Goal: Task Accomplishment & Management: Manage account settings

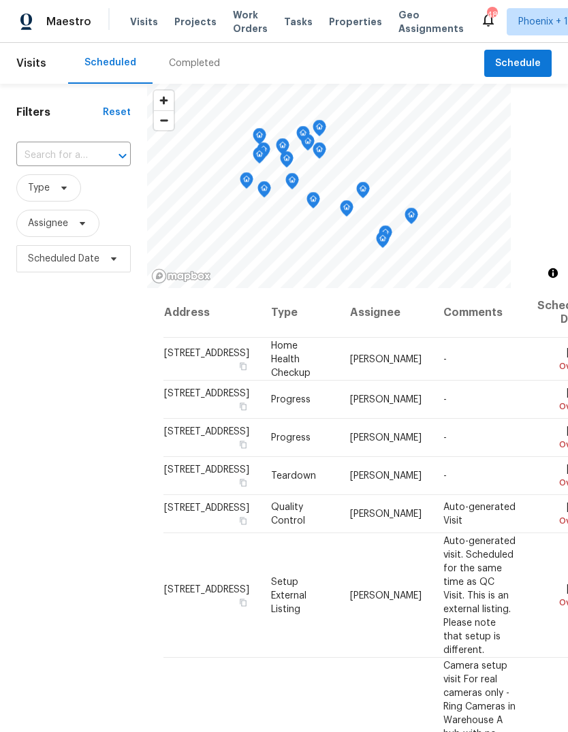
click at [91, 150] on input "text" at bounding box center [54, 155] width 76 height 21
type input "11436"
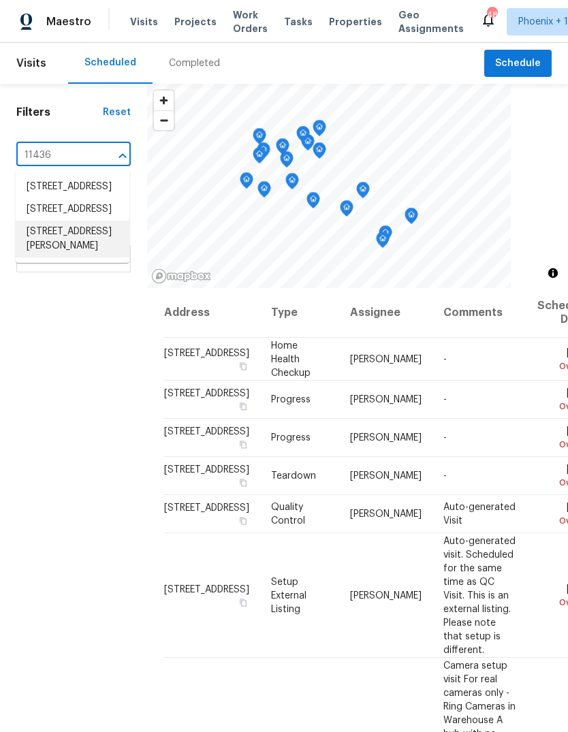
click at [84, 257] on li "[STREET_ADDRESS][PERSON_NAME]" at bounding box center [73, 239] width 114 height 37
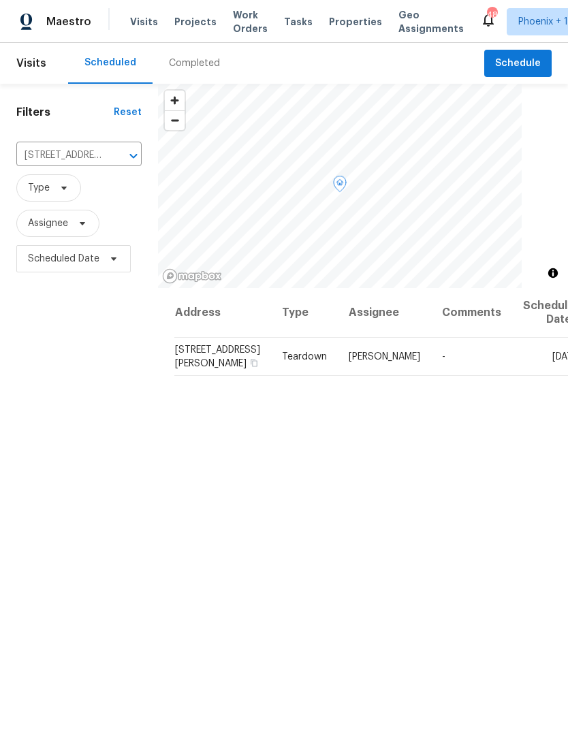
click at [0, 0] on icon at bounding box center [0, 0] width 0 height 0
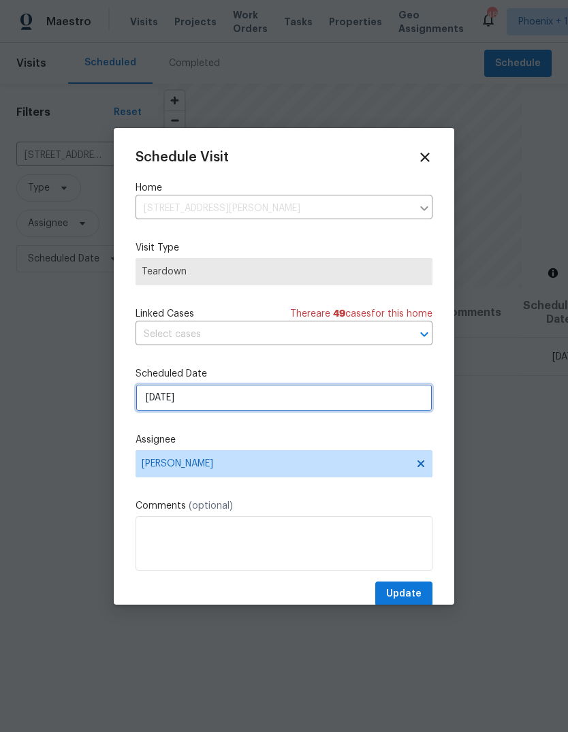
click at [220, 396] on input "[DATE]" at bounding box center [284, 397] width 297 height 27
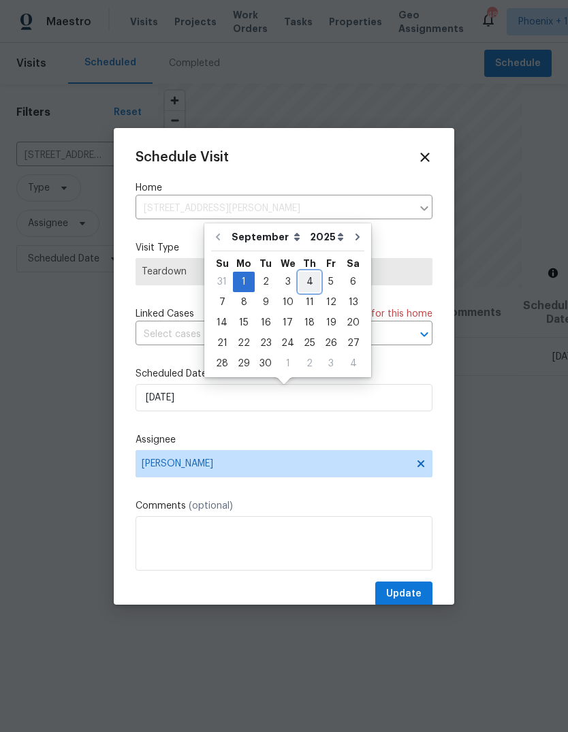
click at [304, 276] on div "4" at bounding box center [309, 281] width 21 height 19
type input "[DATE]"
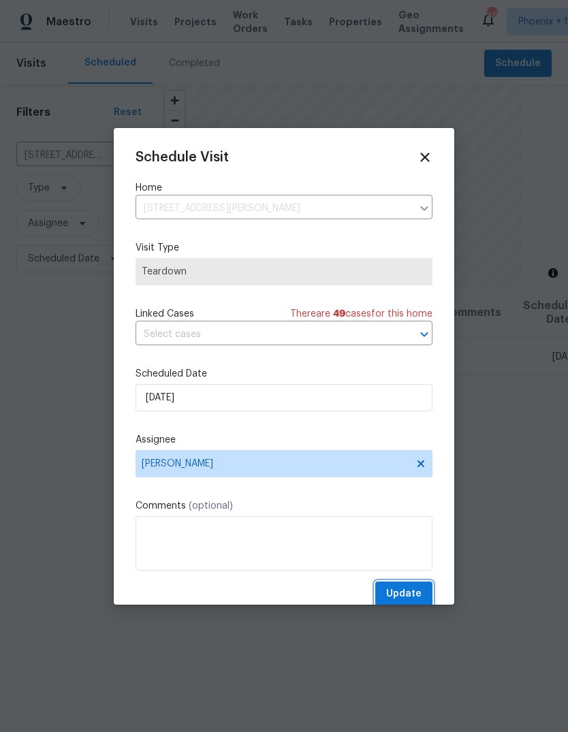
click at [413, 597] on span "Update" at bounding box center [403, 594] width 35 height 17
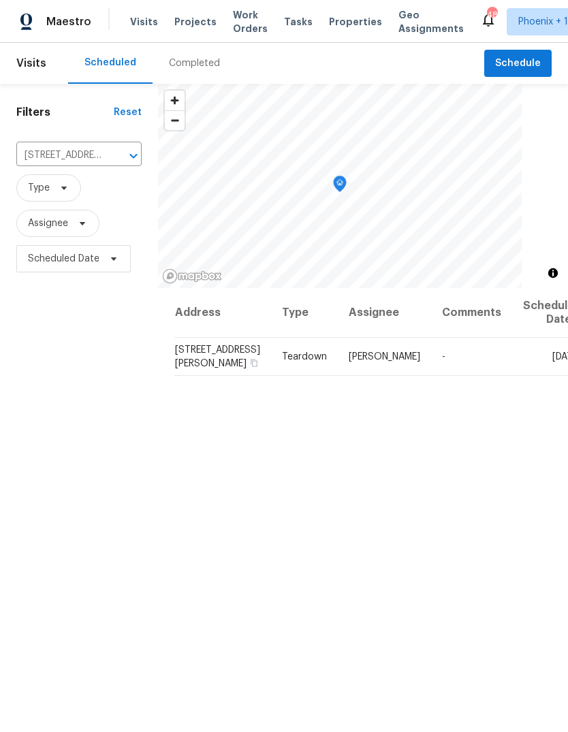
click at [116, 157] on icon "Clear" at bounding box center [116, 156] width 14 height 14
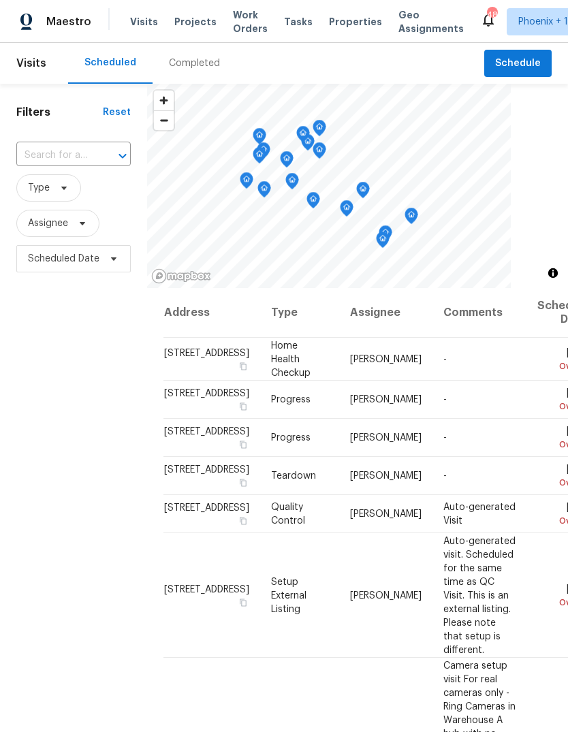
click at [91, 159] on input "text" at bounding box center [54, 155] width 76 height 21
type input "16370"
click at [73, 193] on li "[STREET_ADDRESS]" at bounding box center [73, 187] width 114 height 22
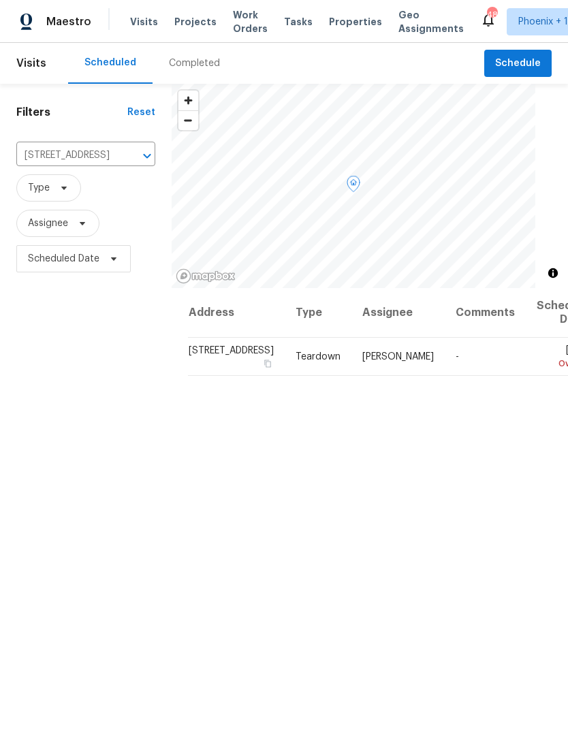
click at [0, 0] on icon at bounding box center [0, 0] width 0 height 0
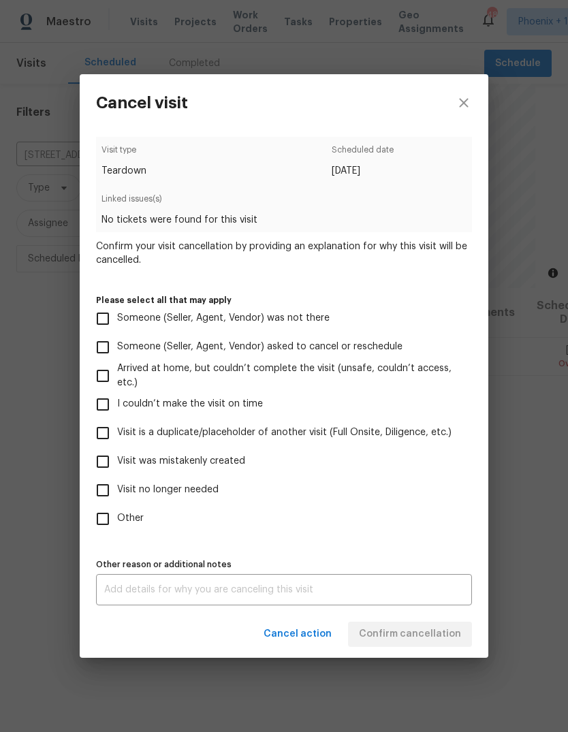
click at [102, 497] on input "Visit no longer needed" at bounding box center [103, 490] width 29 height 29
checkbox input "true"
click at [258, 593] on textarea at bounding box center [284, 590] width 360 height 10
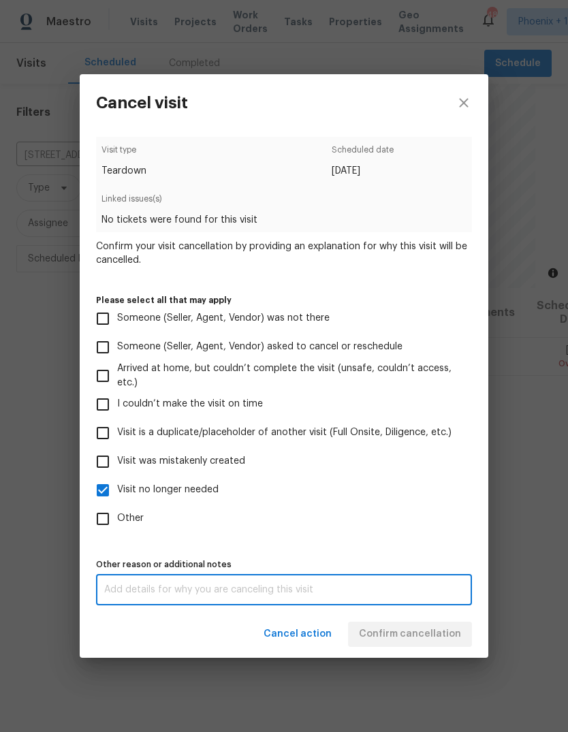
scroll to position [51, 0]
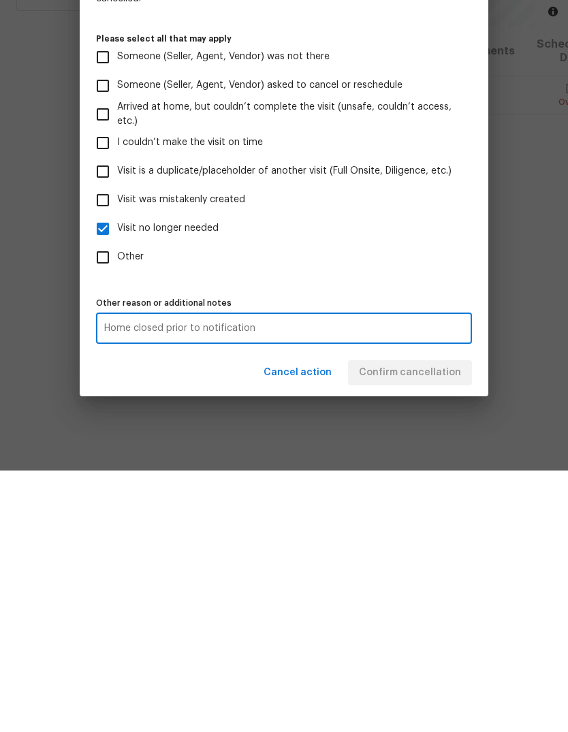
type textarea "Home closed prior to notification"
click at [415, 505] on label "Other" at bounding box center [275, 519] width 373 height 29
click at [117, 505] on input "Other" at bounding box center [103, 519] width 29 height 29
checkbox input "true"
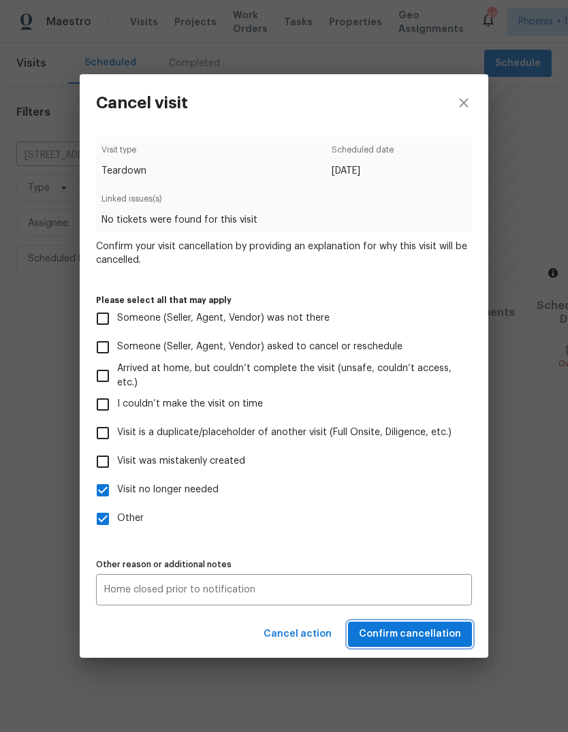
click at [413, 643] on span "Confirm cancellation" at bounding box center [410, 634] width 102 height 17
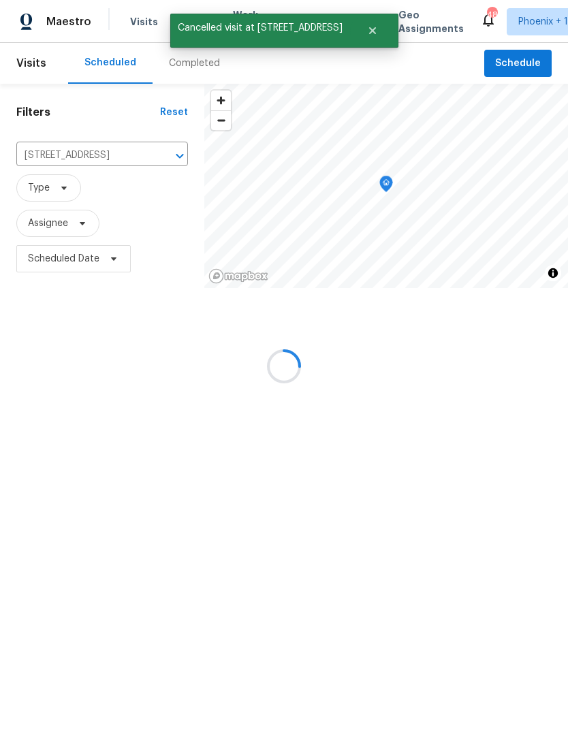
scroll to position [0, 0]
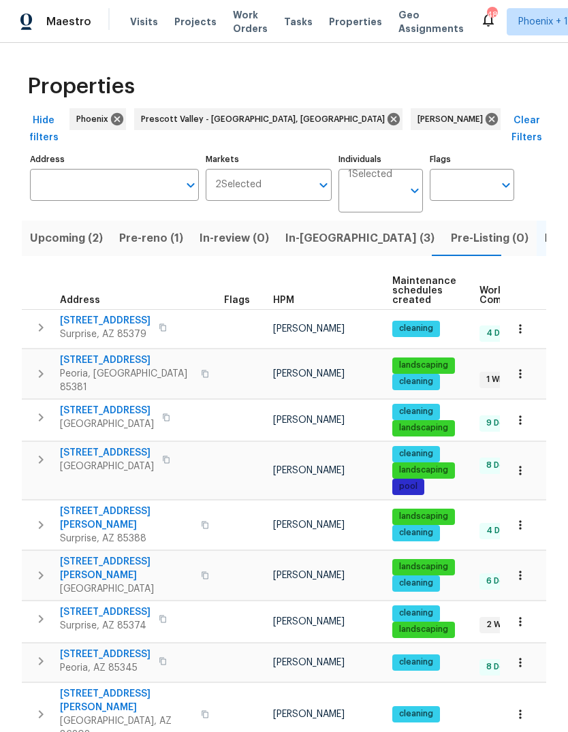
click at [145, 229] on span "Pre-reno (1)" at bounding box center [151, 238] width 64 height 19
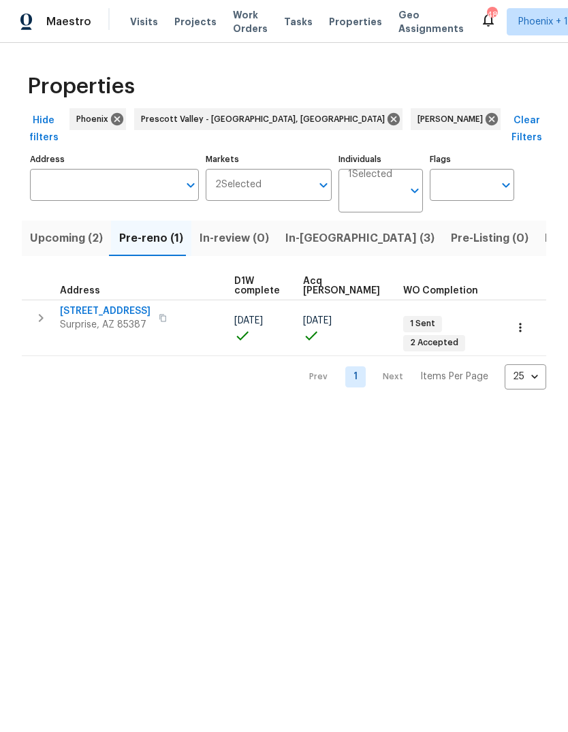
scroll to position [0, 221]
click at [545, 229] on span "Listed (21)" at bounding box center [573, 238] width 56 height 19
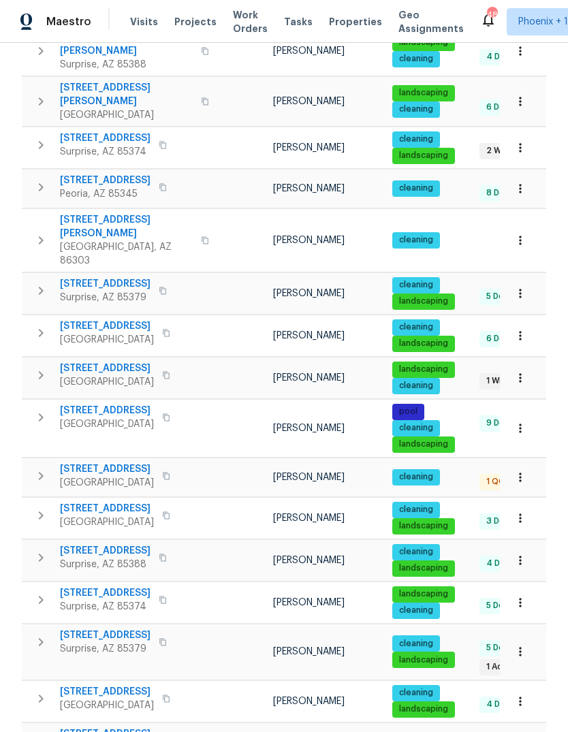
scroll to position [473, 0]
